Goal: Task Accomplishment & Management: Use online tool/utility

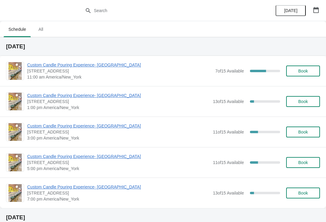
click at [41, 64] on span "Custom Candle Pouring Experience- [GEOGRAPHIC_DATA]" at bounding box center [119, 65] width 185 height 6
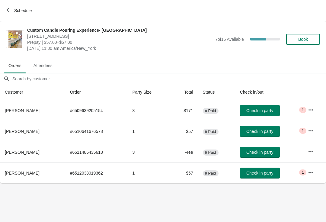
click at [11, 5] on button "Schedule" at bounding box center [20, 10] width 34 height 11
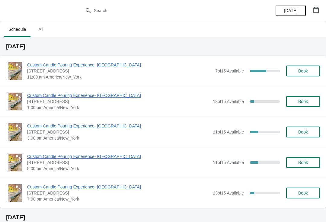
click at [90, 67] on span "Custom Candle Pouring Experience- [GEOGRAPHIC_DATA]" at bounding box center [119, 65] width 185 height 6
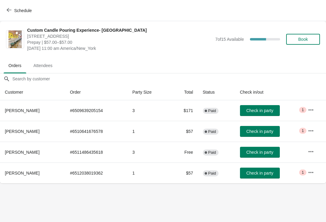
click at [11, 11] on icon "button" at bounding box center [9, 10] width 5 height 5
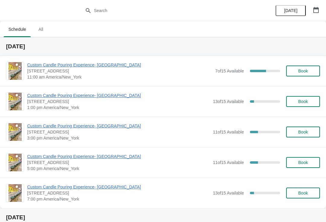
click at [100, 67] on span "Custom Candle Pouring Experience- [GEOGRAPHIC_DATA]" at bounding box center [119, 65] width 185 height 6
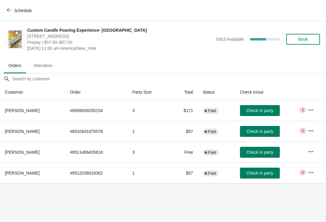
click at [261, 108] on span "Check in party" at bounding box center [260, 110] width 27 height 5
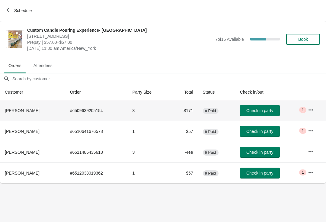
click at [260, 134] on button "Check in party" at bounding box center [260, 131] width 40 height 11
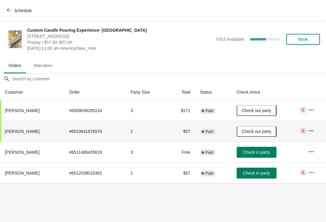
click at [261, 175] on span "Check in party" at bounding box center [256, 173] width 27 height 5
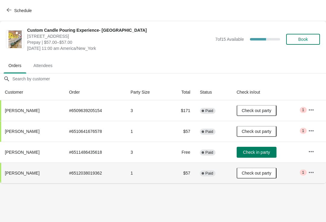
click at [267, 152] on span "Check in party" at bounding box center [256, 152] width 27 height 5
